Goal: Information Seeking & Learning: Learn about a topic

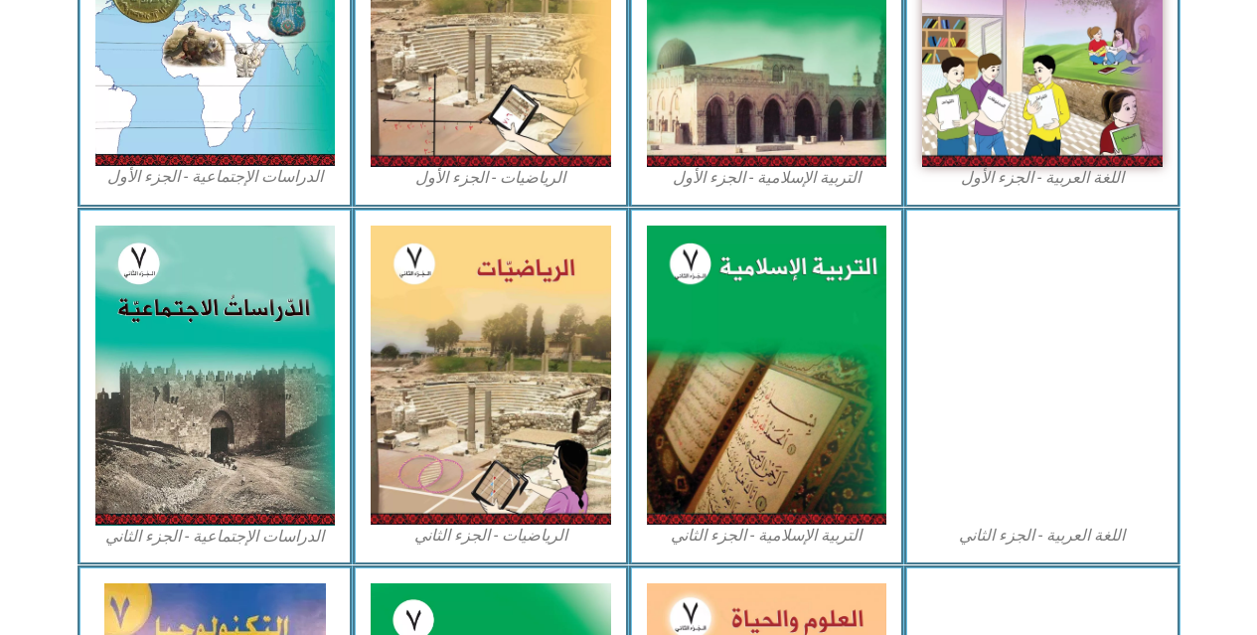
scroll to position [759, 0]
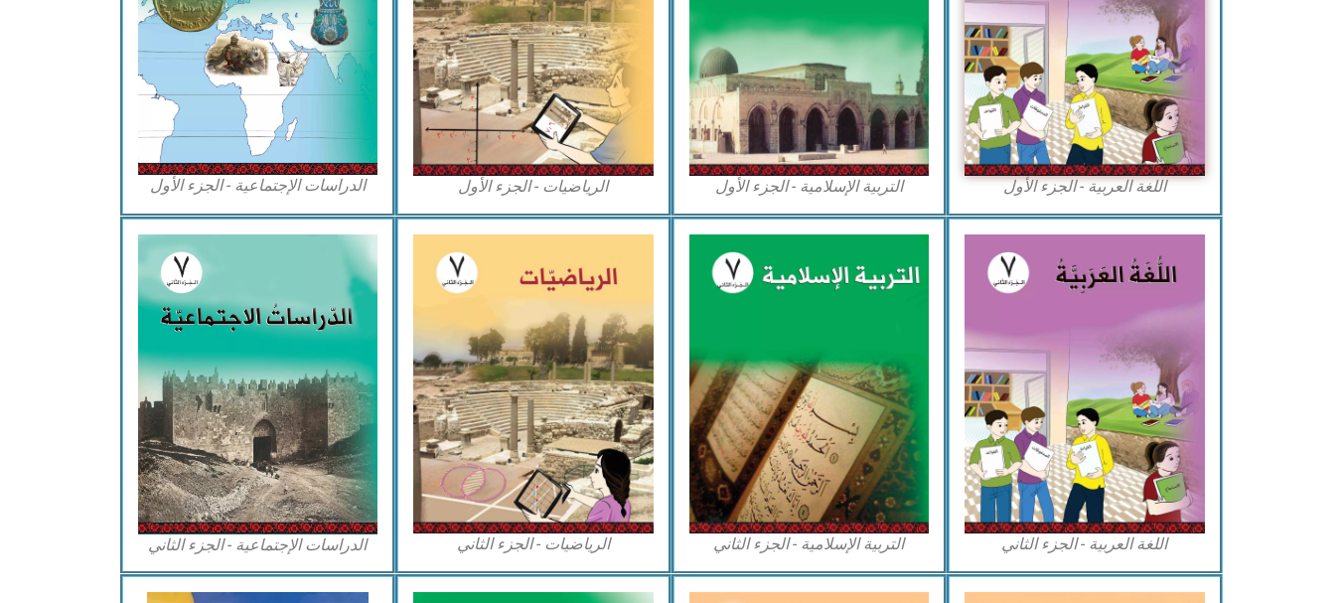
click at [678, 261] on div "التربية الإسلامية - الجزء الثاني" at bounding box center [810, 396] width 276 height 358
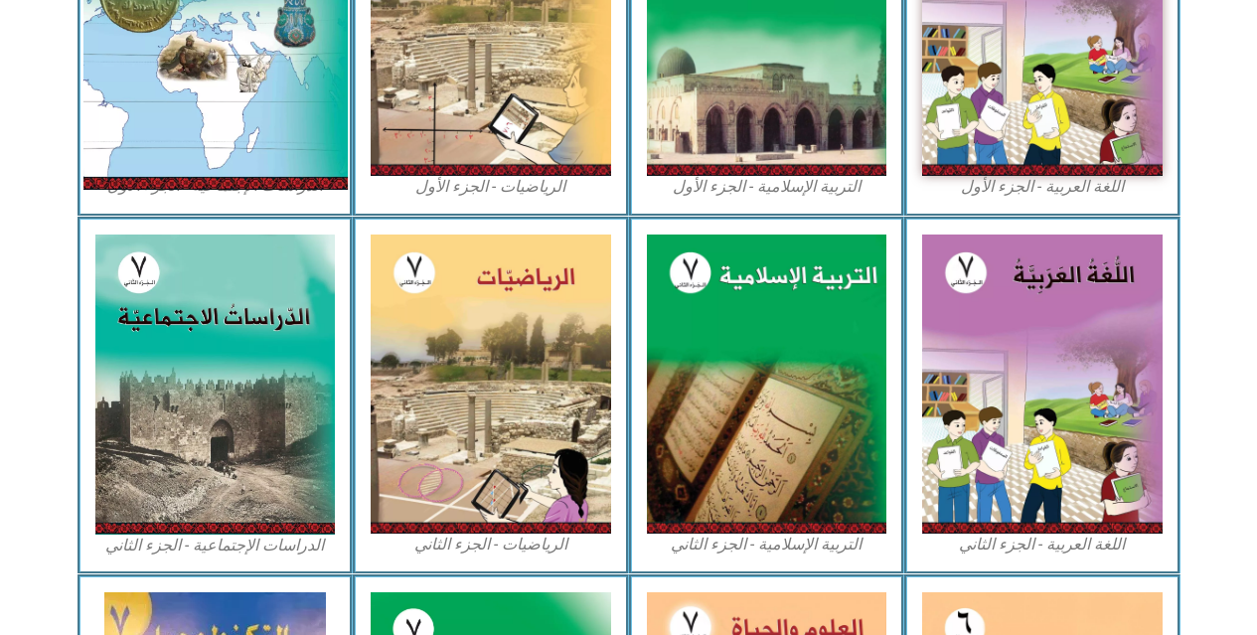
click at [183, 44] on img at bounding box center [214, 25] width 264 height 329
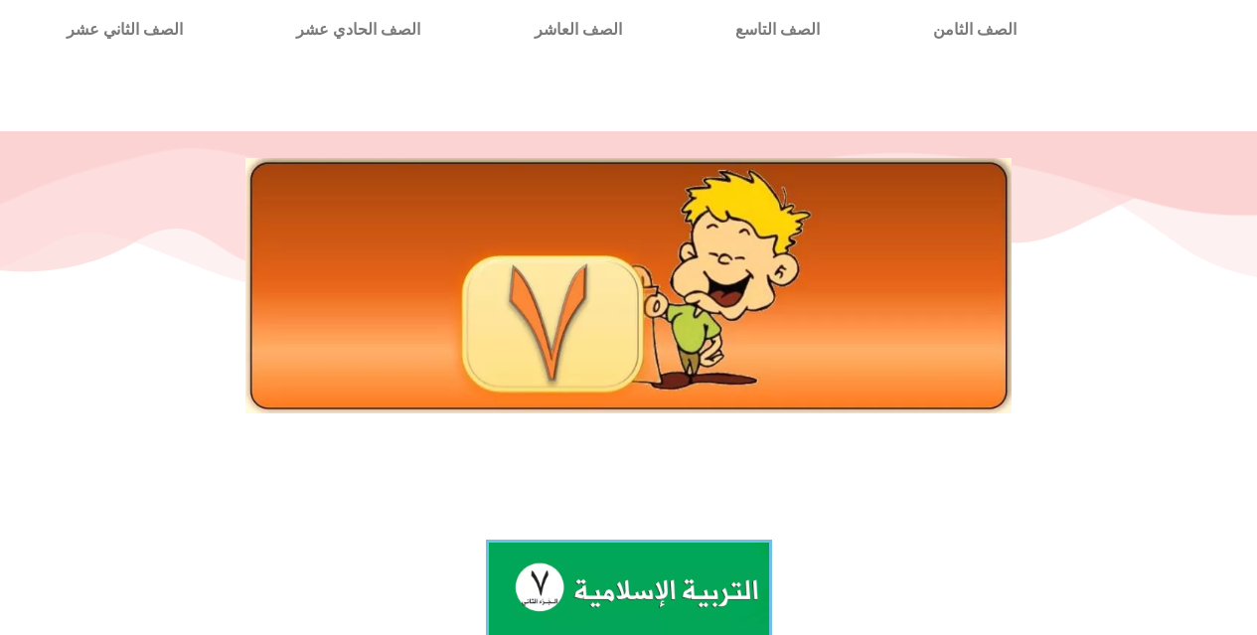
scroll to position [71, 0]
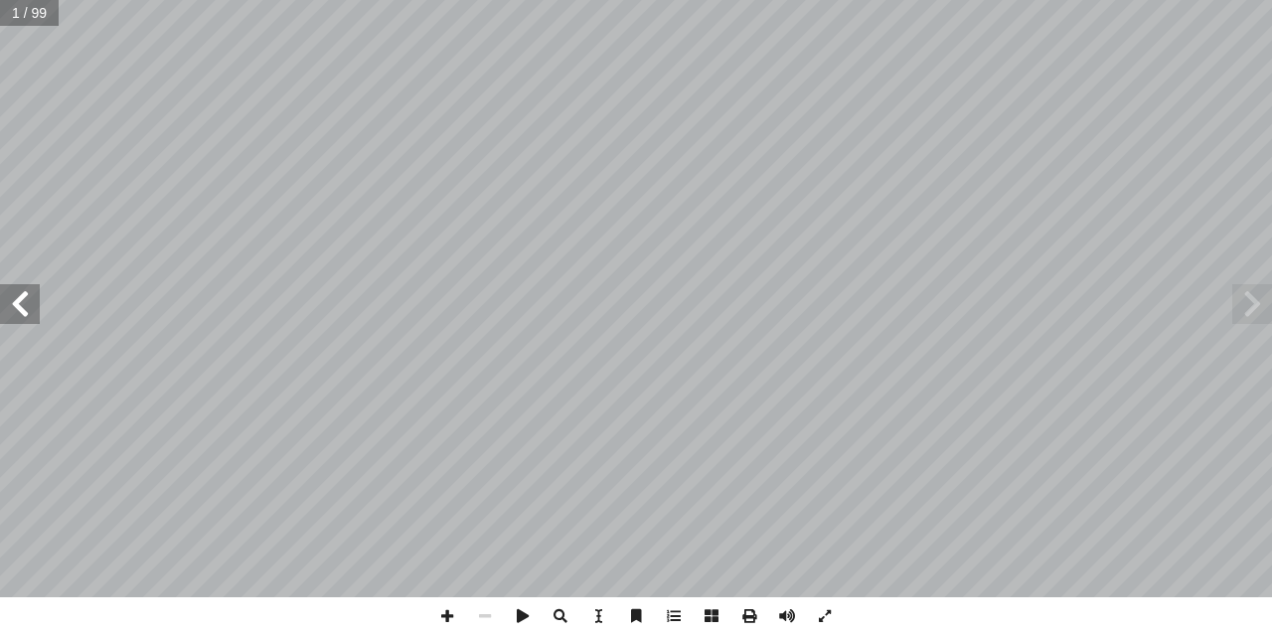
click at [12, 300] on span at bounding box center [20, 304] width 40 height 40
click at [10, 313] on span at bounding box center [20, 304] width 40 height 40
click at [10, 310] on span at bounding box center [20, 304] width 40 height 40
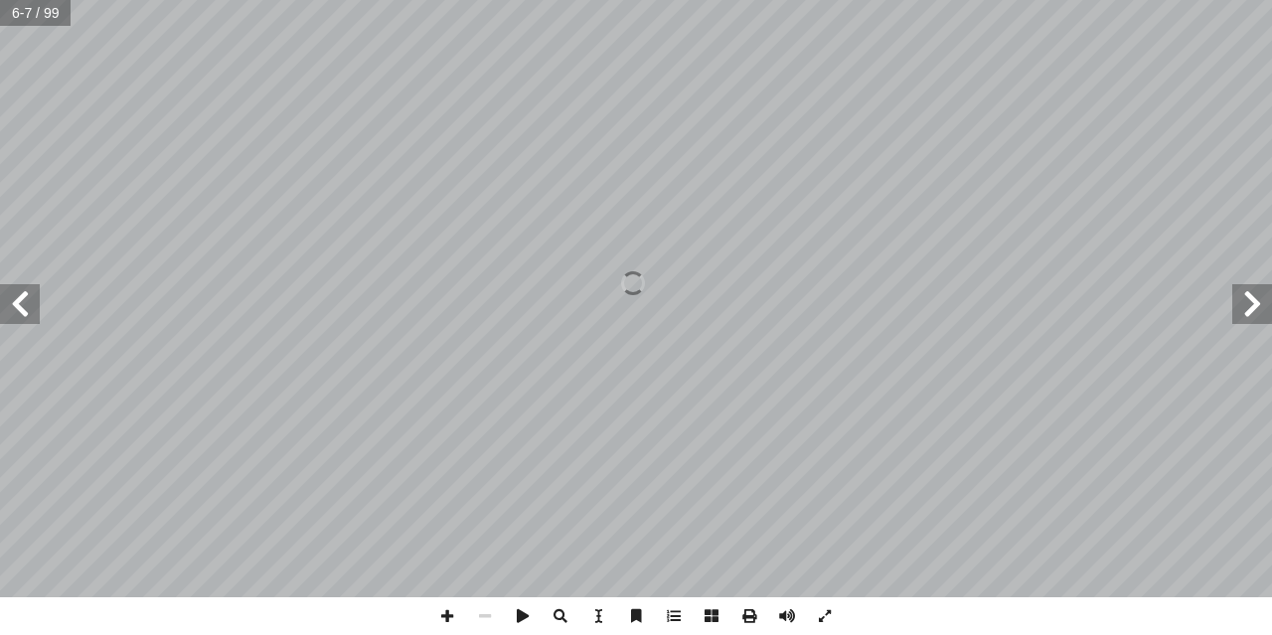
click at [10, 310] on span at bounding box center [20, 304] width 40 height 40
click at [11, 311] on span at bounding box center [20, 304] width 40 height 40
click at [11, 312] on span at bounding box center [20, 304] width 40 height 40
click at [441, 615] on span at bounding box center [447, 616] width 38 height 38
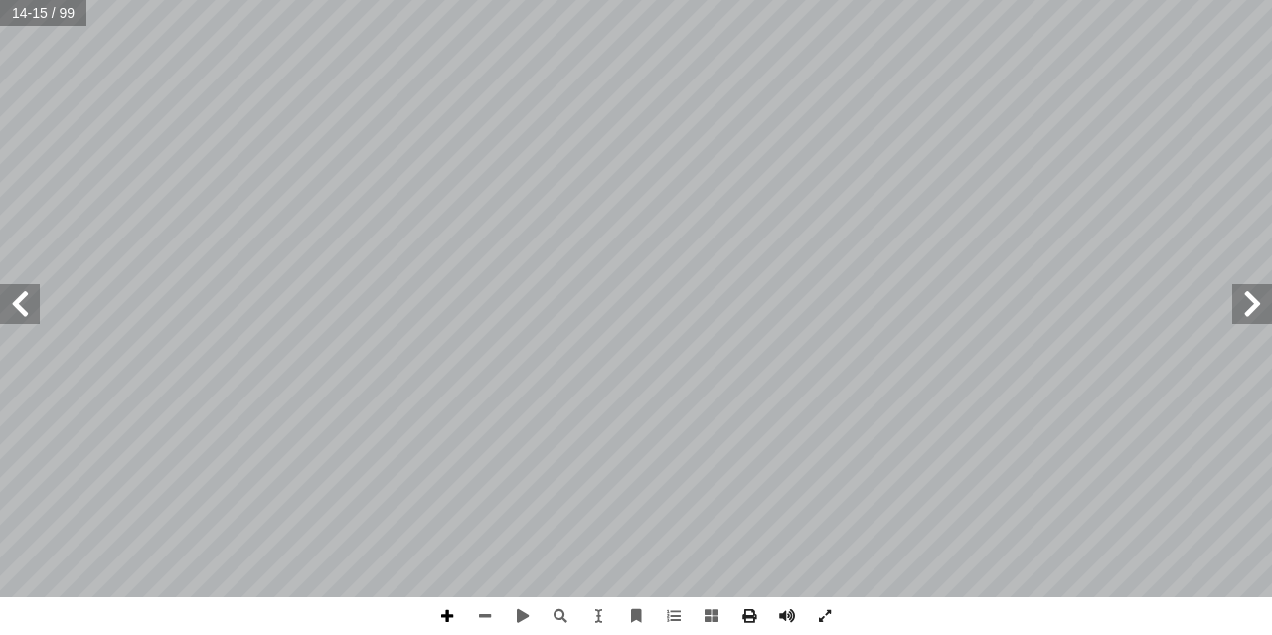
click at [441, 615] on span at bounding box center [447, 616] width 38 height 38
click at [1072, 625] on div "١٠ لحفاظ على � في جهودهم � سيا، وركزو آ في قارة � � ً كثير لمسلمون � ِ يتوسع ، …" at bounding box center [636, 317] width 1272 height 635
click at [447, 617] on span at bounding box center [447, 616] width 38 height 38
click at [480, 610] on span at bounding box center [485, 616] width 38 height 38
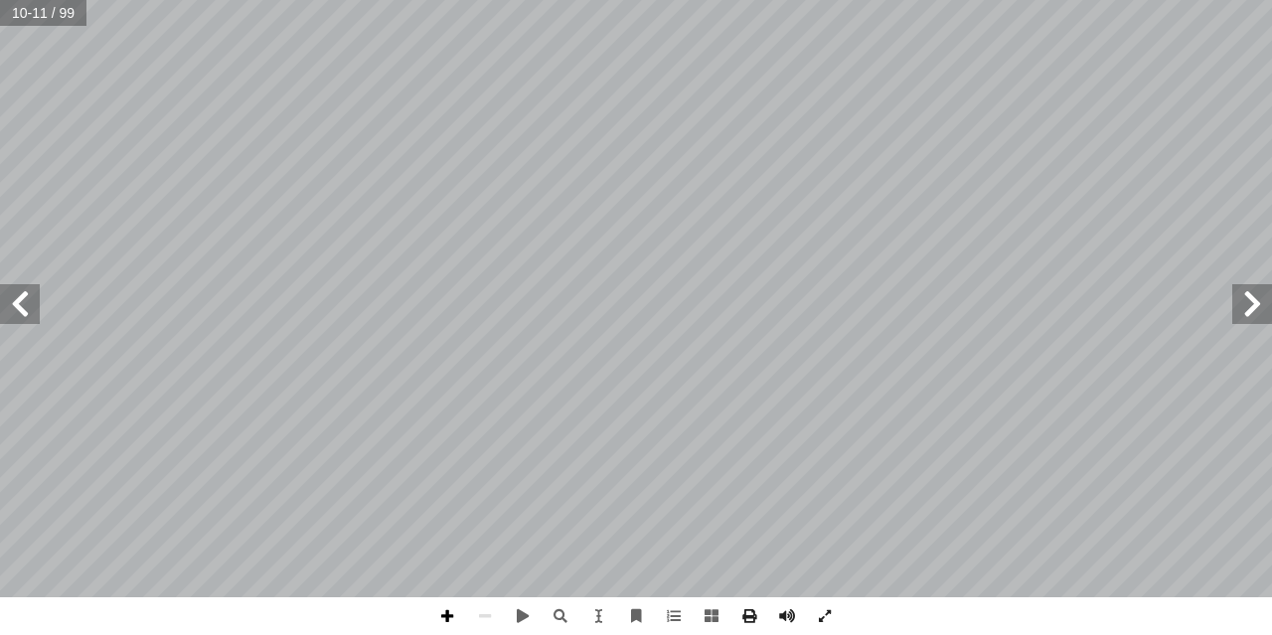
click at [449, 608] on span at bounding box center [447, 616] width 38 height 38
click at [445, 623] on span at bounding box center [447, 616] width 38 height 38
click at [483, 618] on span at bounding box center [485, 616] width 38 height 38
